Goal: Information Seeking & Learning: Compare options

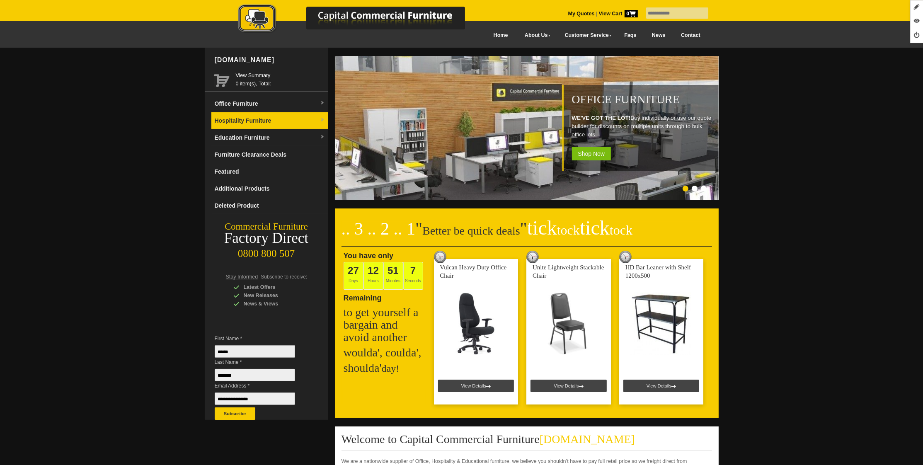
click at [284, 120] on link "Hospitality Furniture" at bounding box center [269, 120] width 117 height 17
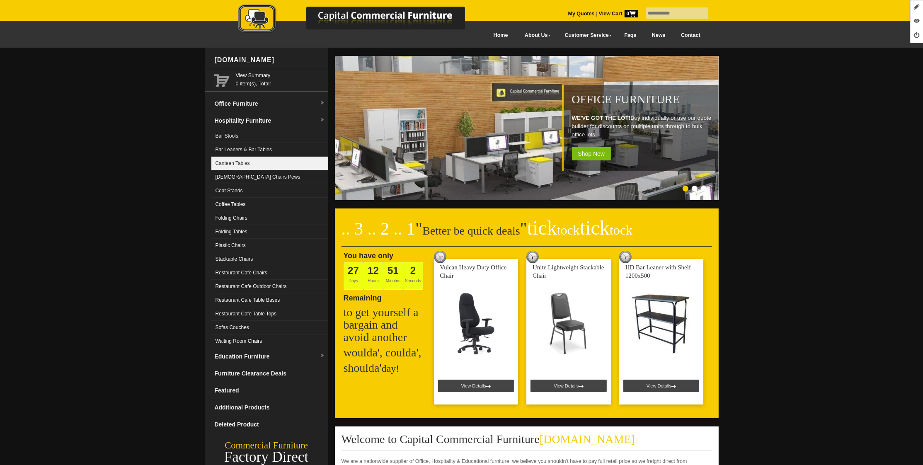
click at [248, 167] on link "Canteen Tables" at bounding box center [269, 164] width 117 height 14
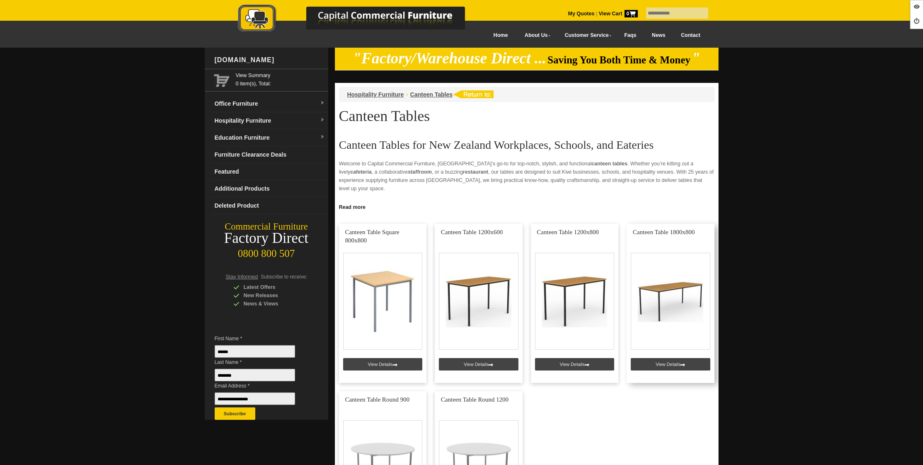
click at [668, 364] on link at bounding box center [671, 303] width 88 height 159
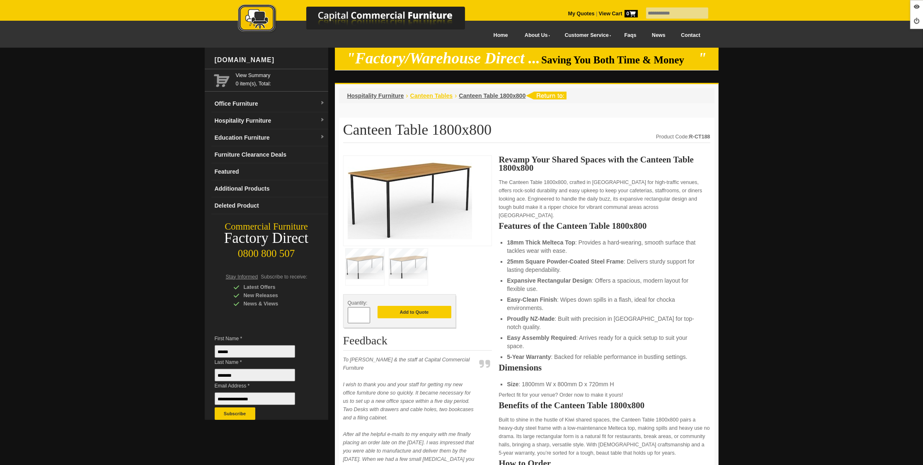
click at [452, 98] on span "Canteen Tables" at bounding box center [431, 95] width 42 height 7
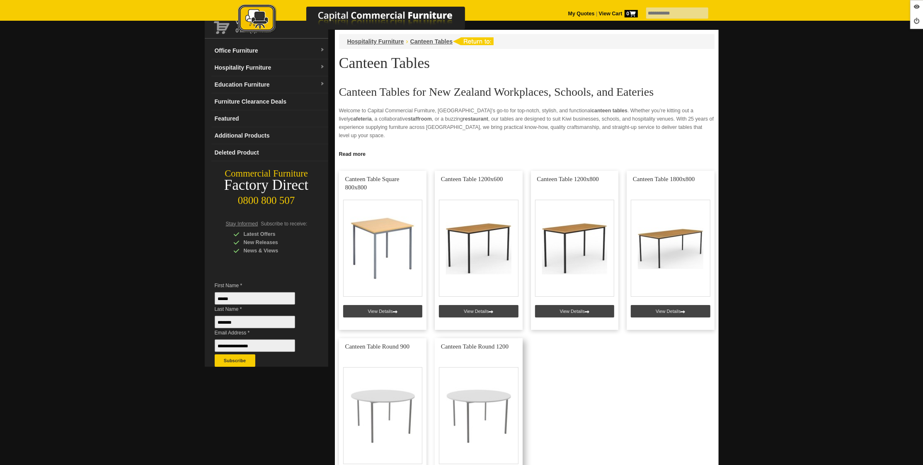
scroll to position [181, 0]
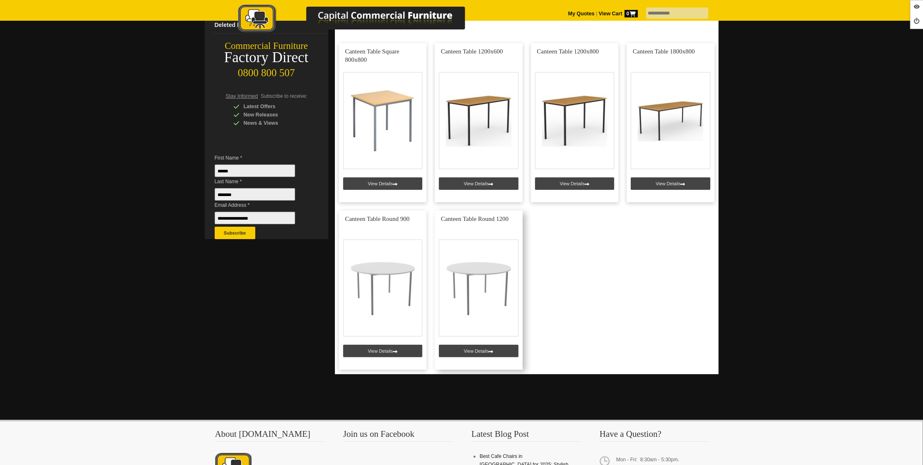
click at [477, 348] on link at bounding box center [479, 290] width 88 height 159
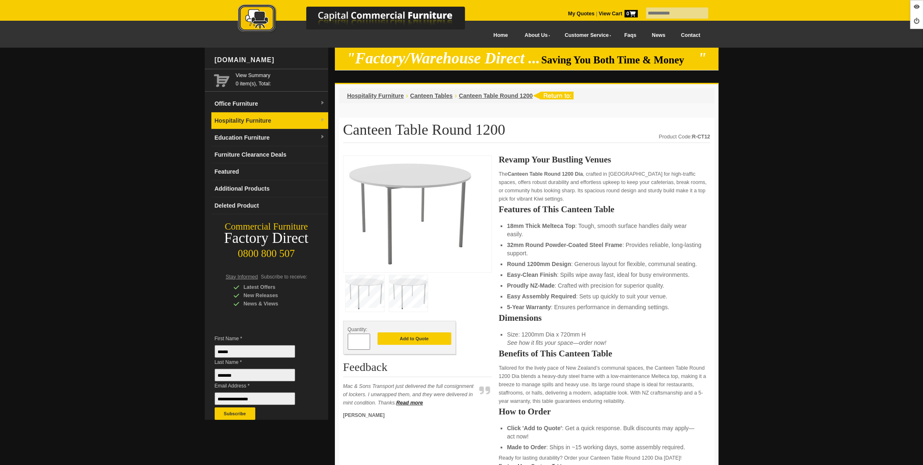
click at [253, 125] on link "Hospitality Furniture" at bounding box center [269, 120] width 117 height 17
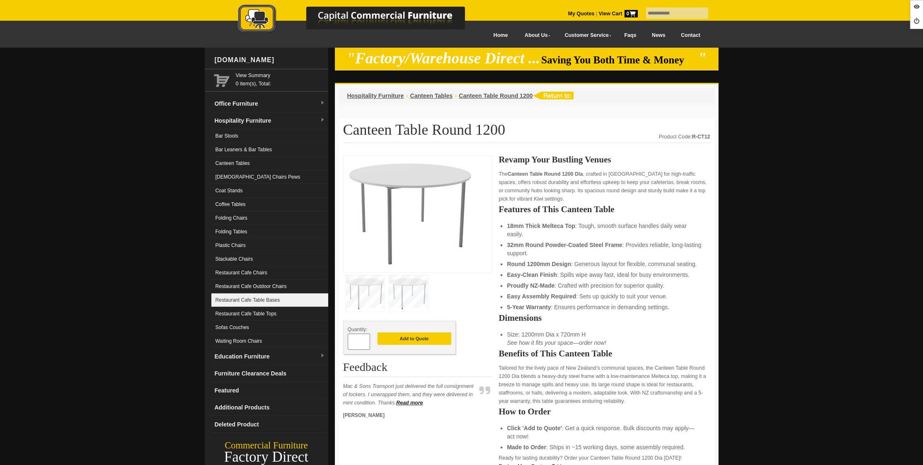
click at [281, 301] on link "Restaurant Cafe Table Bases" at bounding box center [269, 300] width 117 height 14
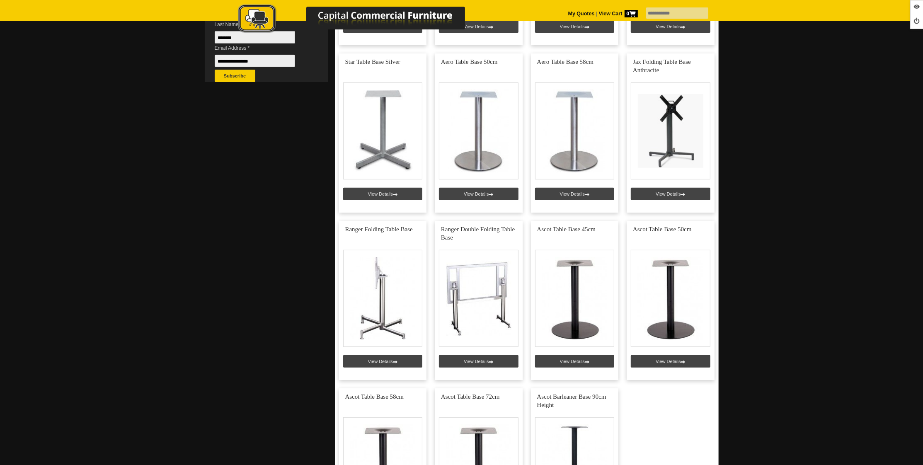
scroll to position [348, 0]
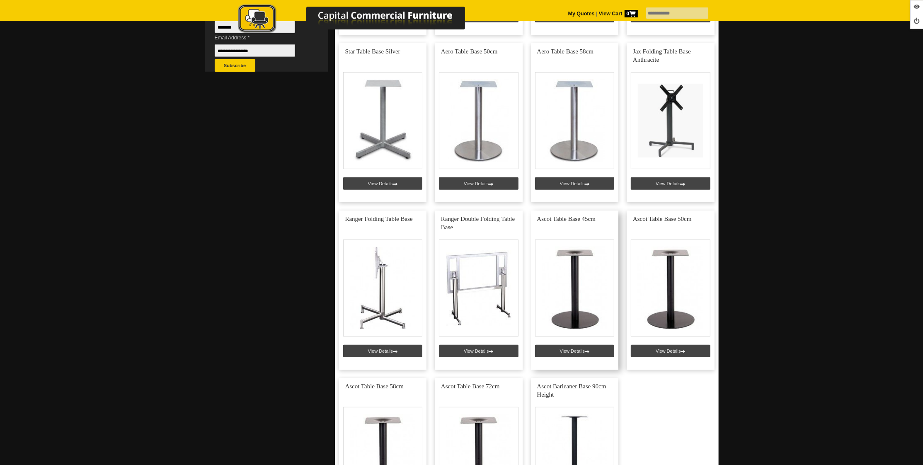
click at [575, 352] on link at bounding box center [575, 290] width 88 height 159
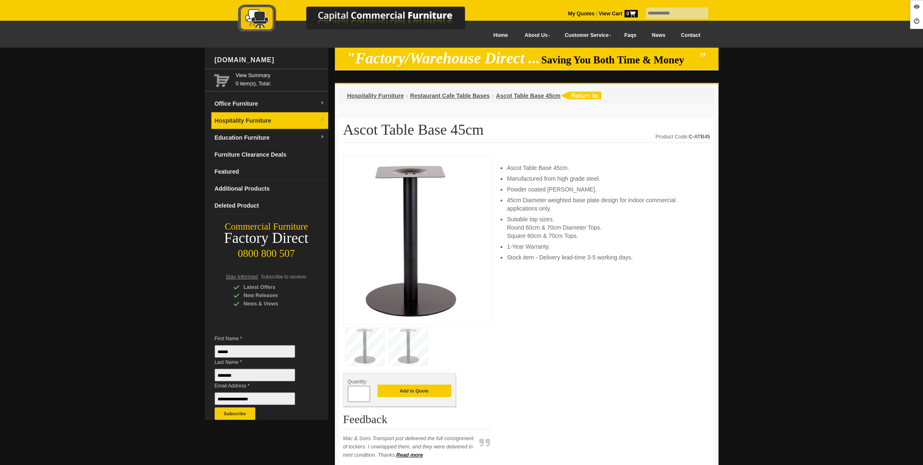
click at [245, 116] on link "Hospitality Furniture" at bounding box center [269, 120] width 117 height 17
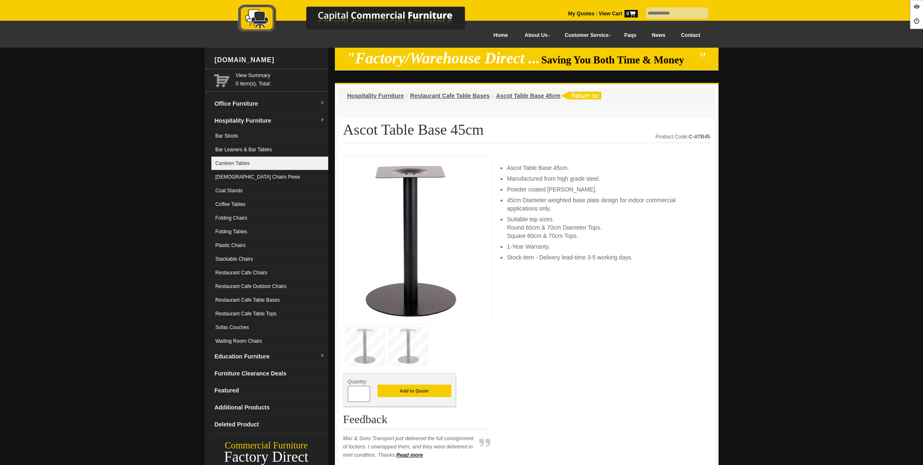
click at [248, 167] on link "Canteen Tables" at bounding box center [269, 164] width 117 height 14
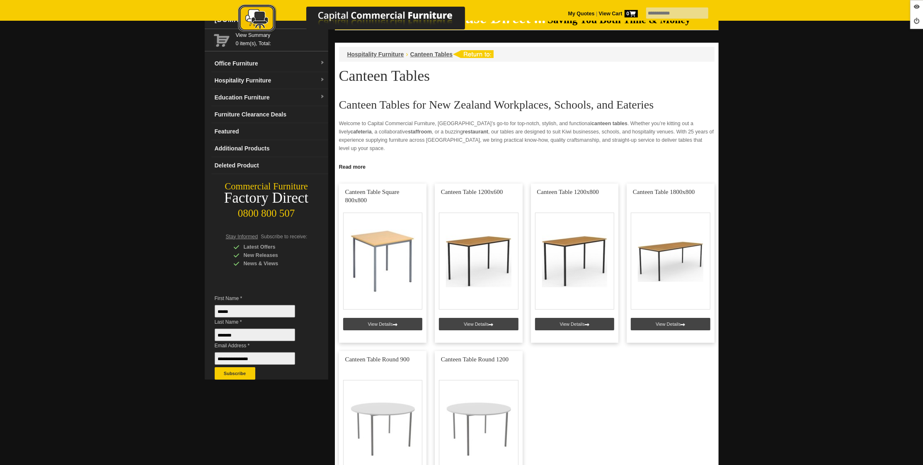
scroll to position [44, 0]
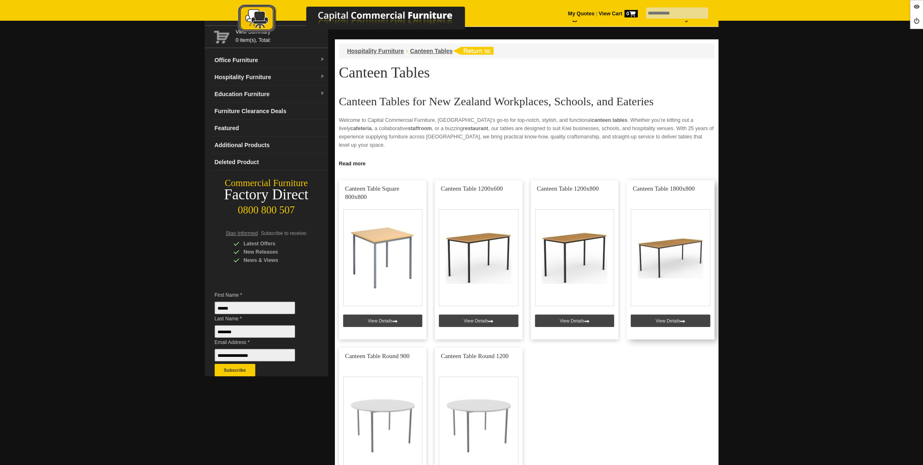
click at [666, 321] on link at bounding box center [671, 259] width 88 height 159
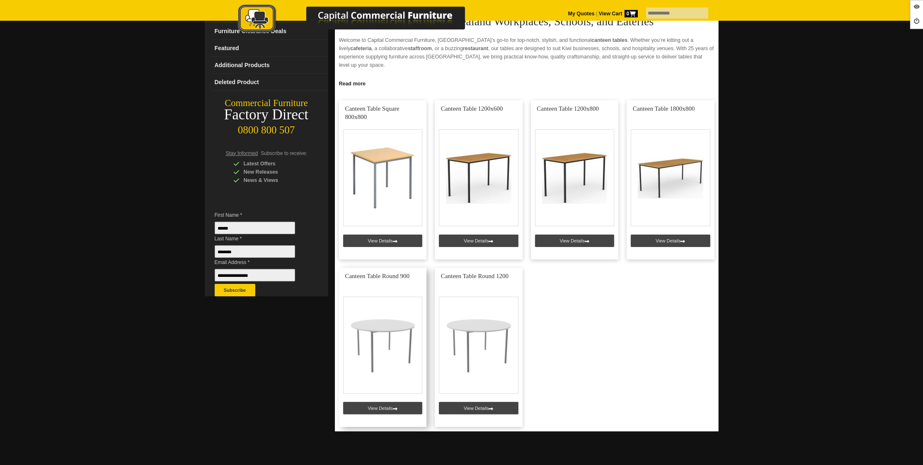
scroll to position [262, 0]
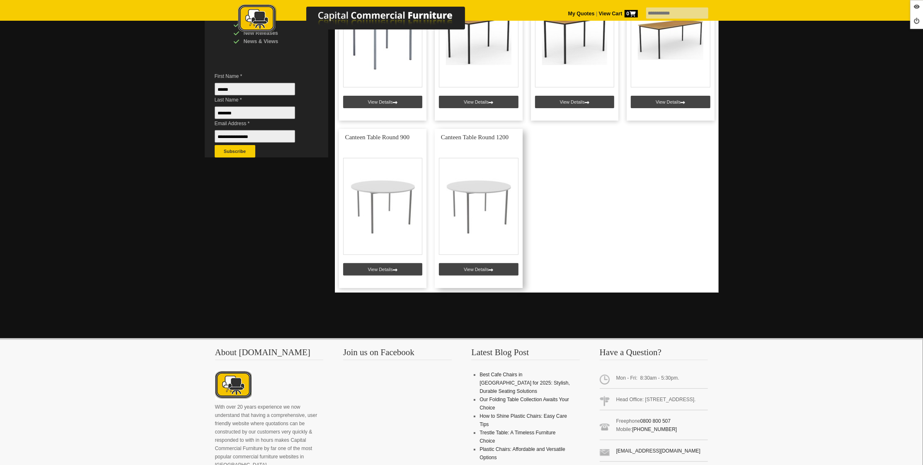
click at [473, 270] on link at bounding box center [479, 208] width 88 height 159
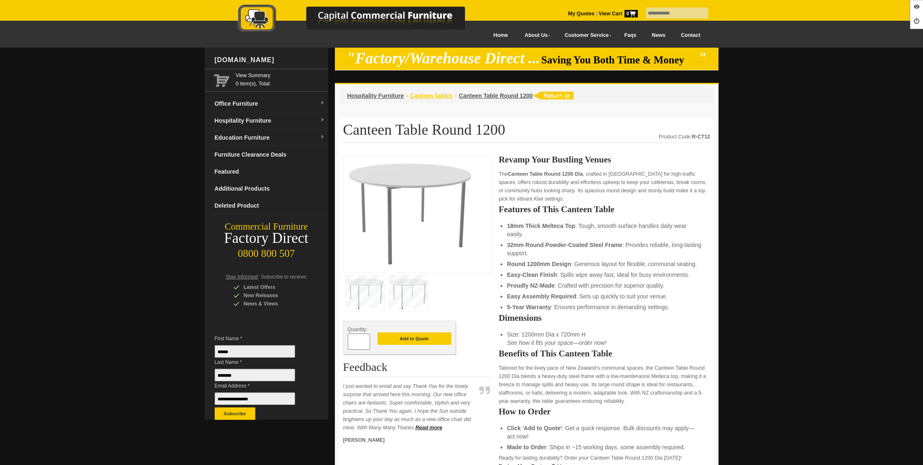
click at [435, 95] on span "Canteen Tables" at bounding box center [431, 95] width 42 height 7
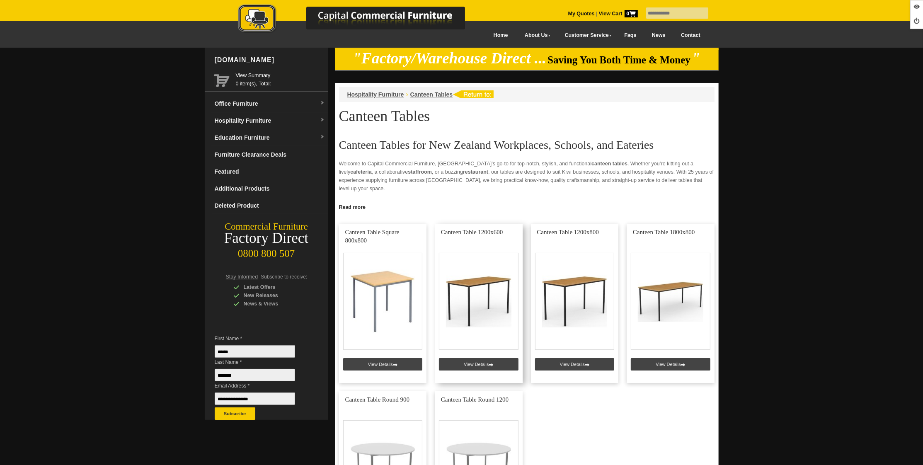
click at [473, 361] on link at bounding box center [479, 303] width 88 height 159
